Goal: Submit feedback/report problem

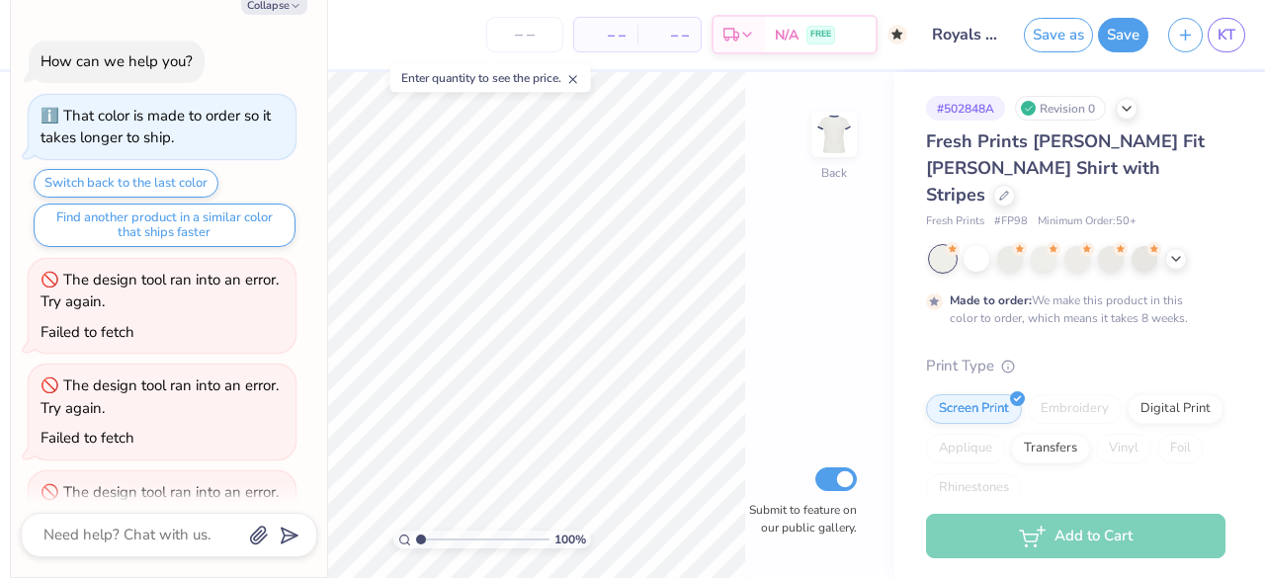
scroll to position [76, 0]
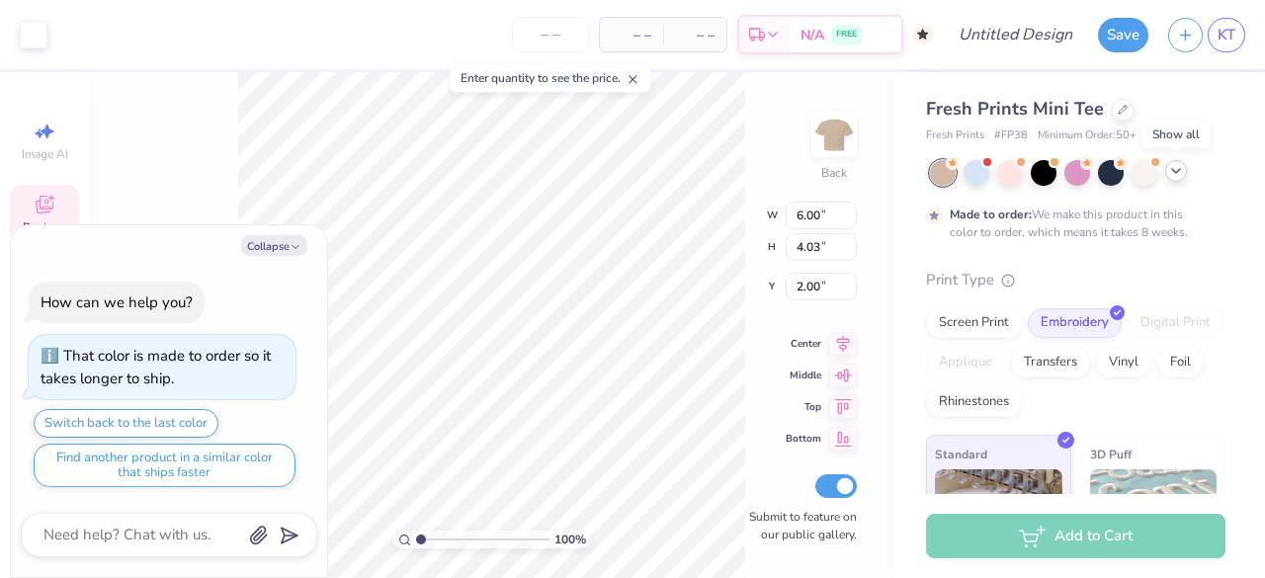
click at [1171, 173] on icon at bounding box center [1177, 171] width 16 height 16
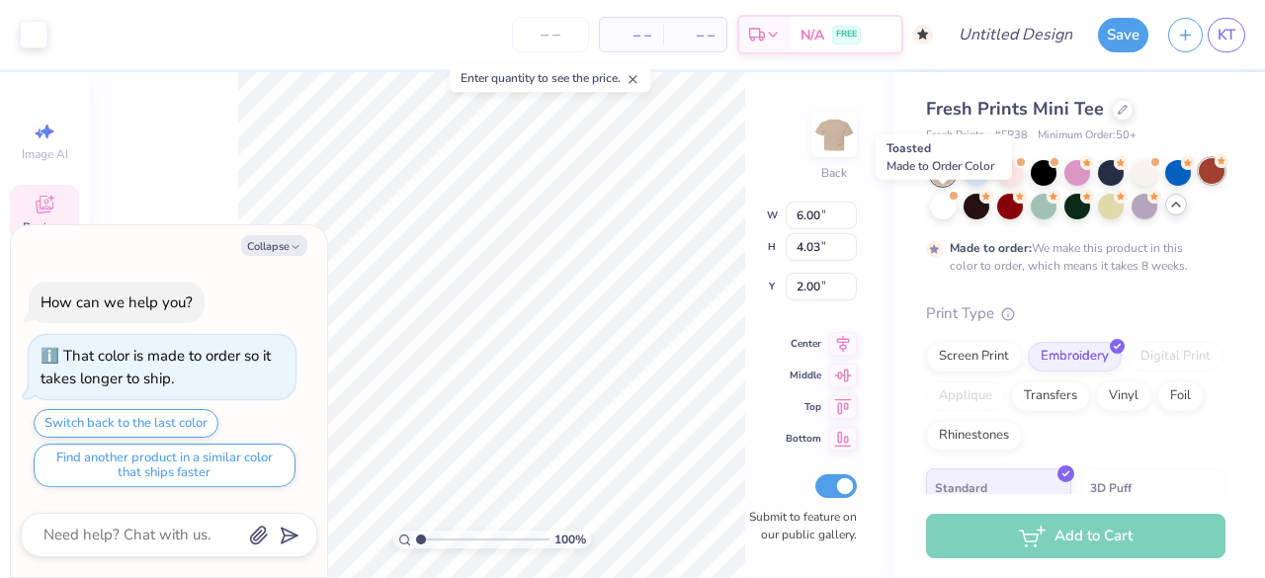
click at [1199, 184] on div at bounding box center [1212, 171] width 26 height 26
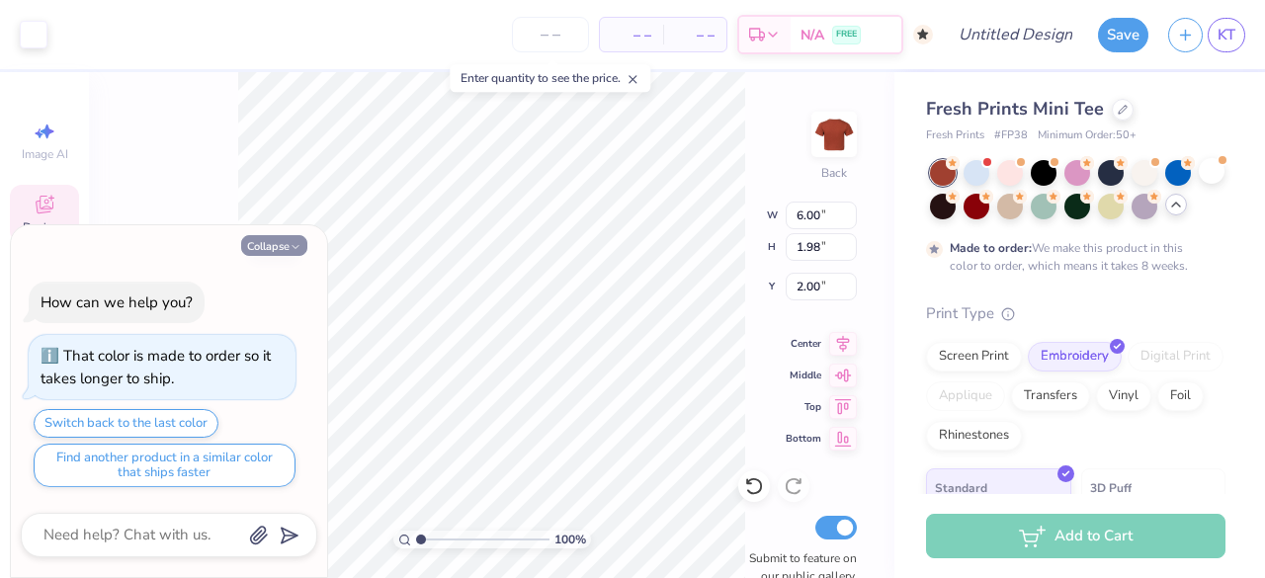
click at [275, 247] on button "Collapse" at bounding box center [274, 245] width 66 height 21
type textarea "x"
